Goal: Task Accomplishment & Management: Manage account settings

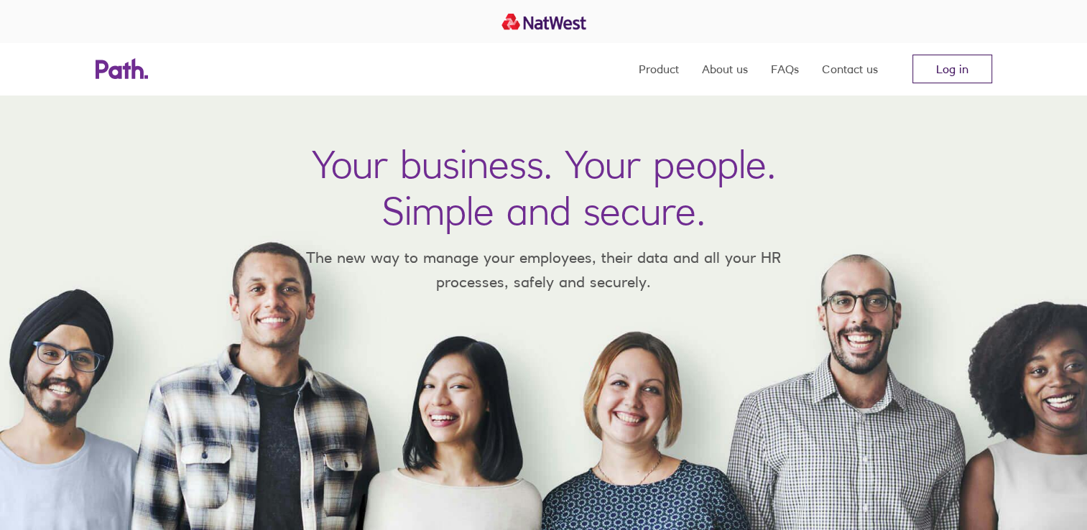
click at [975, 70] on link "Log in" at bounding box center [953, 69] width 80 height 29
